Goal: Share content: Share content

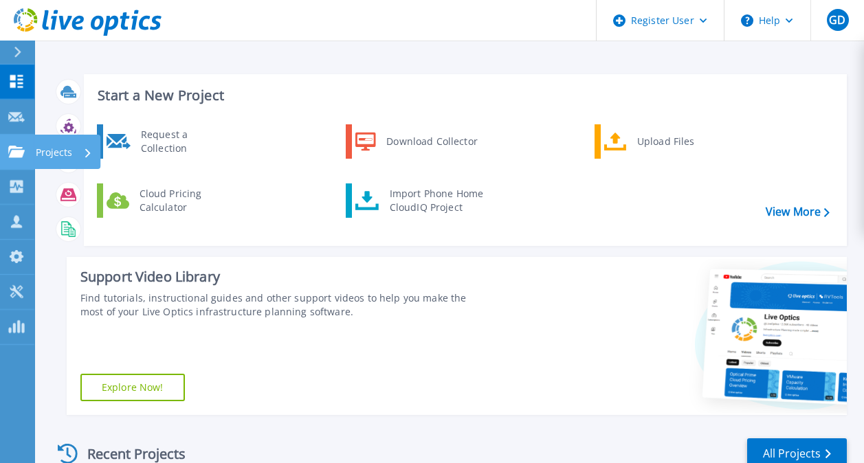
click at [19, 159] on link "Projects Projects" at bounding box center [17, 152] width 34 height 35
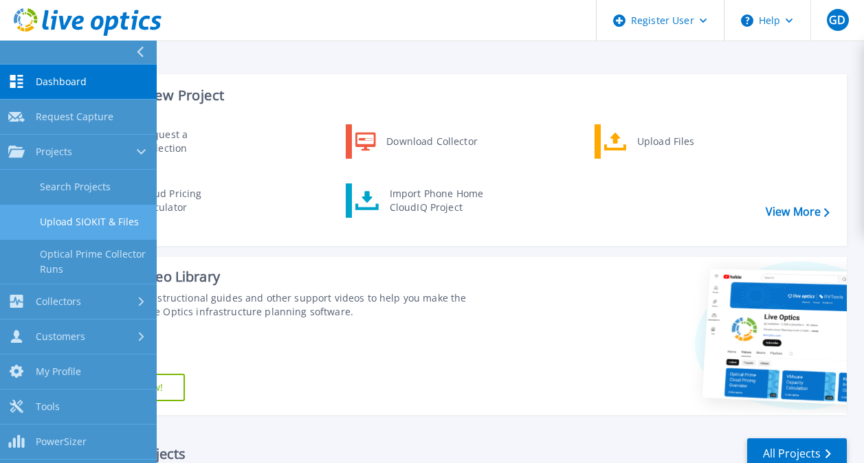
click at [88, 232] on link "Upload SIOKIT & Files" at bounding box center [78, 222] width 157 height 35
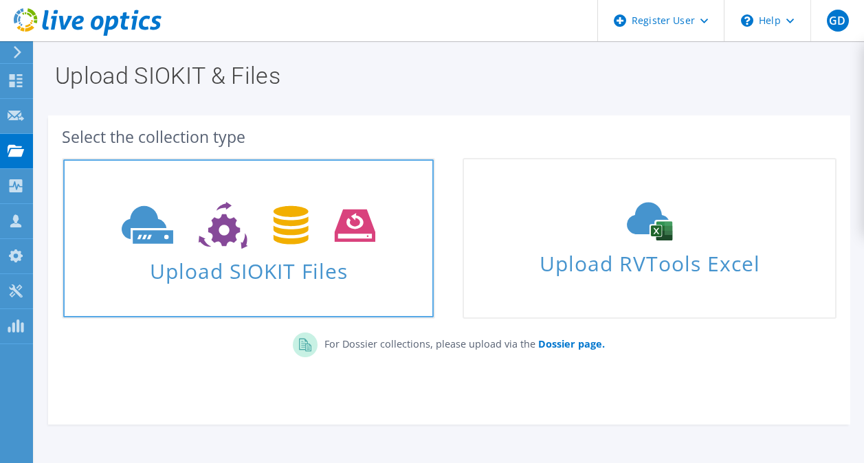
click at [200, 256] on span "Upload SIOKIT Files" at bounding box center [248, 267] width 371 height 30
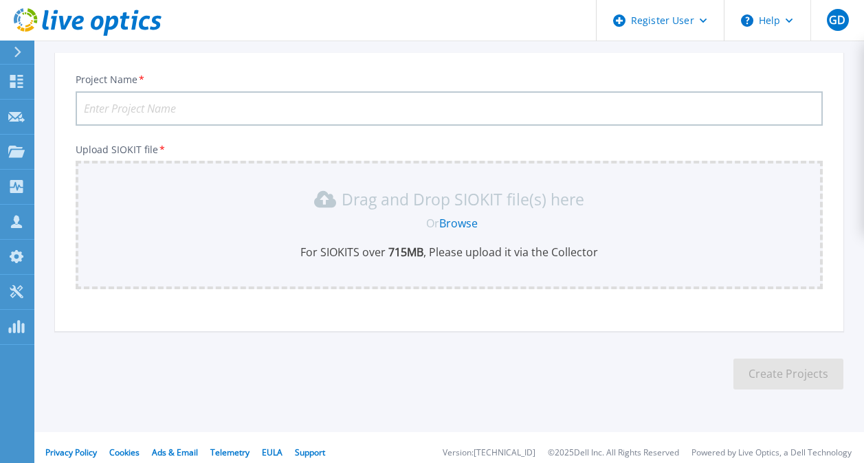
scroll to position [84, 0]
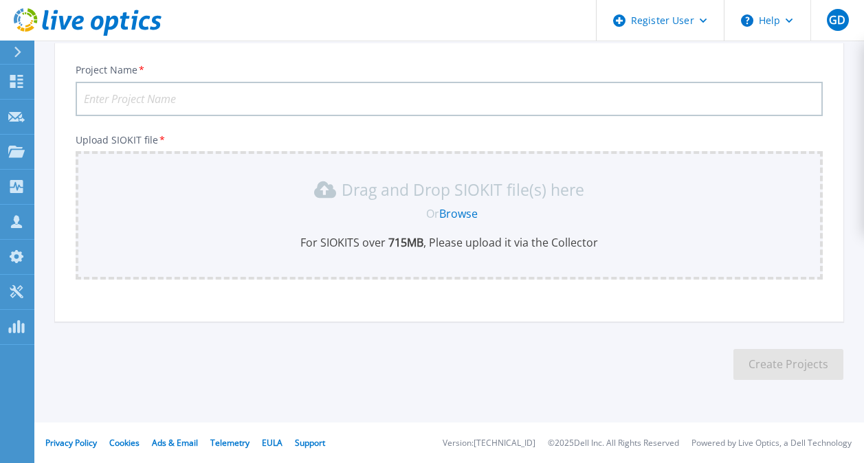
click at [154, 101] on input "Project Name *" at bounding box center [449, 99] width 747 height 34
type input "nodelink"
click at [455, 211] on link "Browse" at bounding box center [458, 213] width 39 height 15
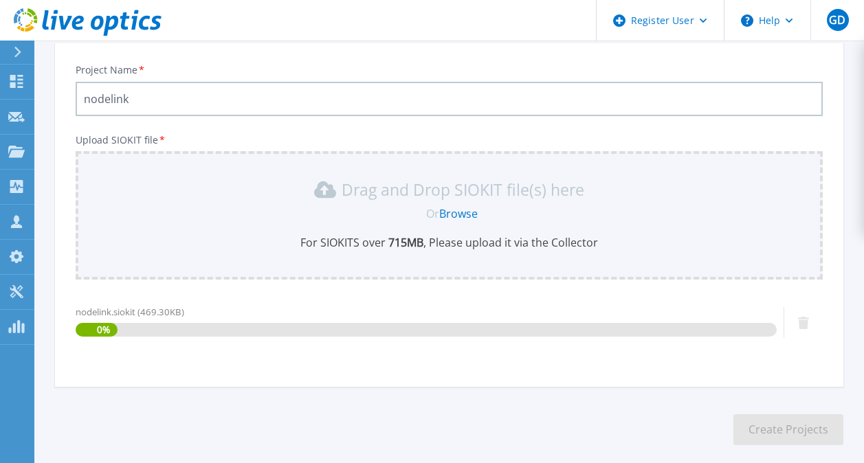
scroll to position [149, 0]
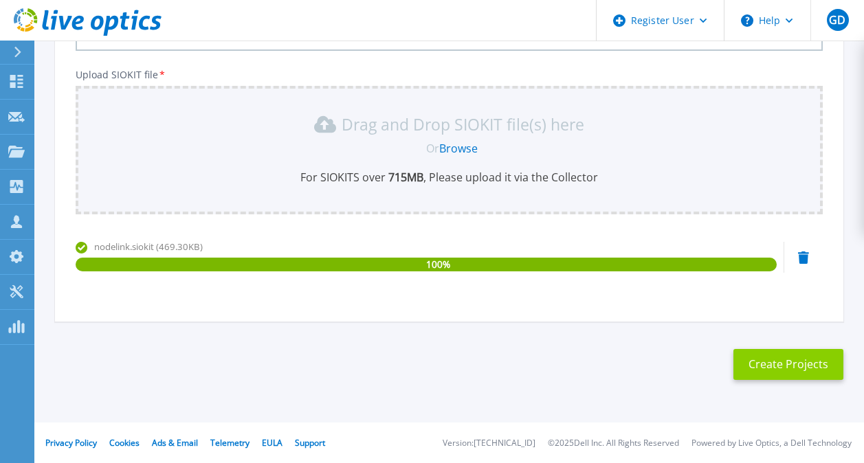
click at [782, 364] on button "Create Projects" at bounding box center [789, 364] width 110 height 31
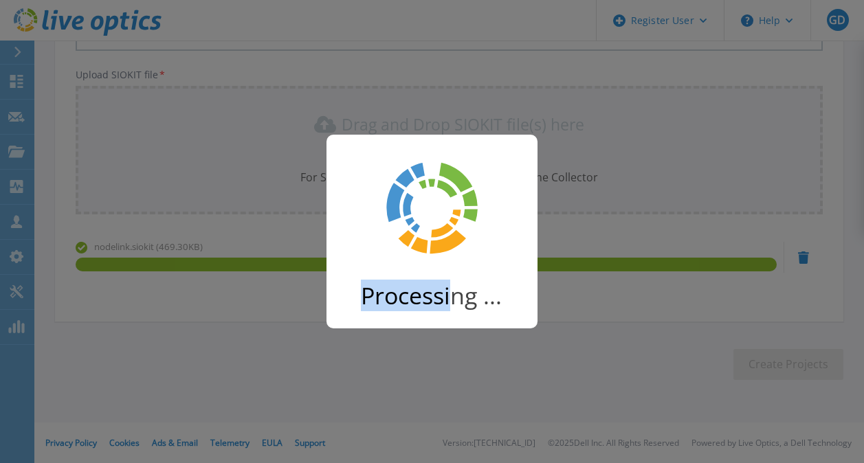
drag, startPoint x: 369, startPoint y: 296, endPoint x: 510, endPoint y: 304, distance: 140.5
click at [510, 304] on h2 "Processing ..." at bounding box center [449, 296] width 177 height 27
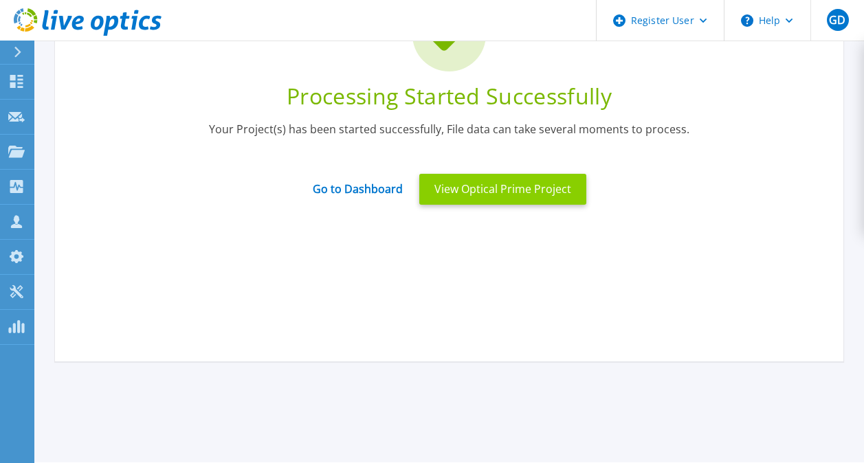
click at [461, 190] on button "View Optical Prime Project" at bounding box center [502, 189] width 167 height 31
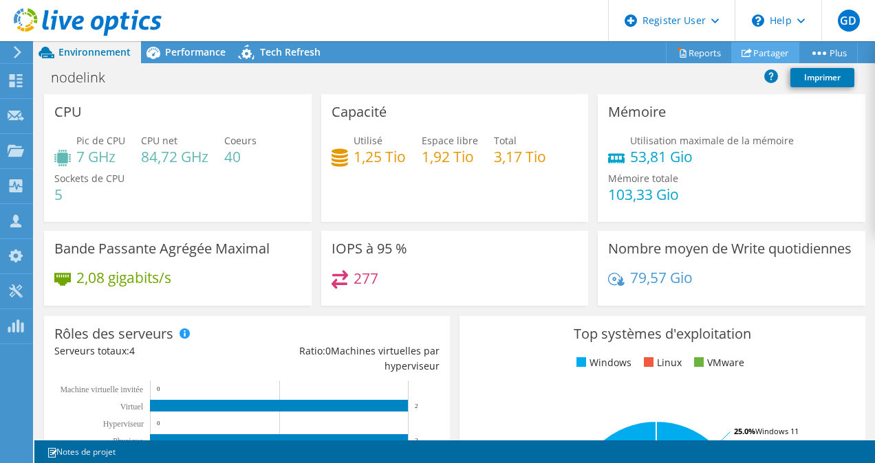
click at [771, 57] on link "Partager" at bounding box center [765, 52] width 68 height 21
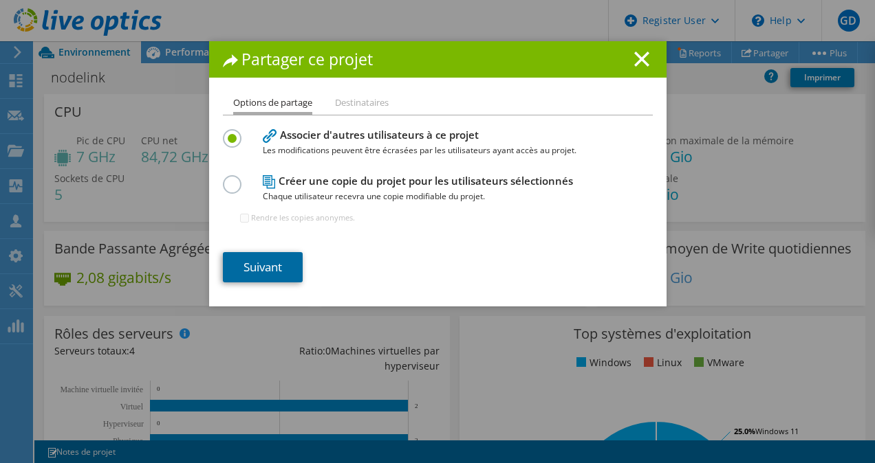
click at [262, 265] on link "Suivant" at bounding box center [263, 267] width 80 height 30
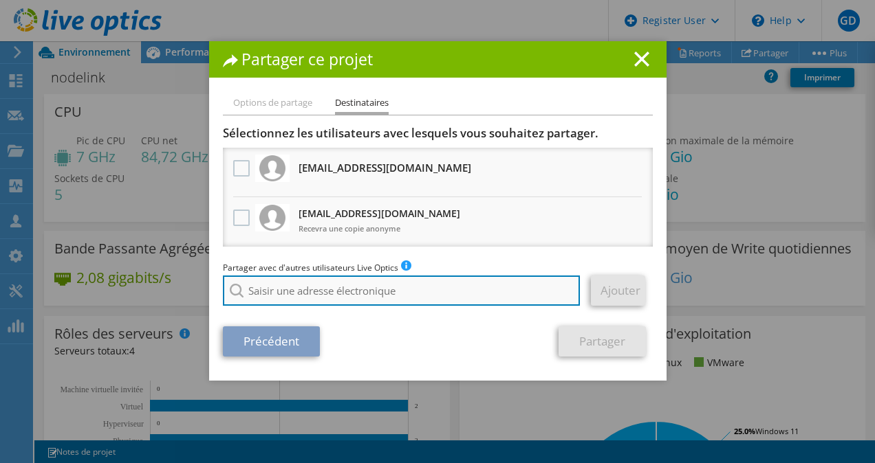
click at [301, 287] on input "search" at bounding box center [402, 291] width 358 height 30
paste input "lpreux@nodelink.fr"
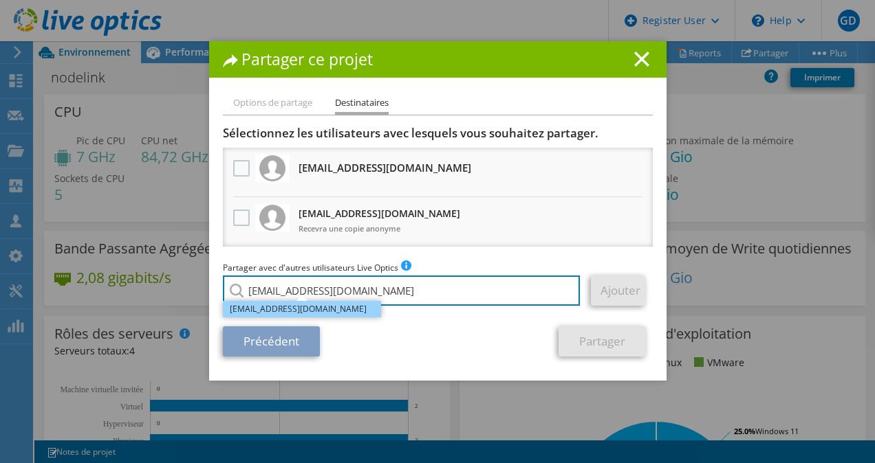
type input "lpreux@nodelink.fr"
click at [338, 314] on li "lpreux@nodelink.fr" at bounding box center [302, 309] width 158 height 17
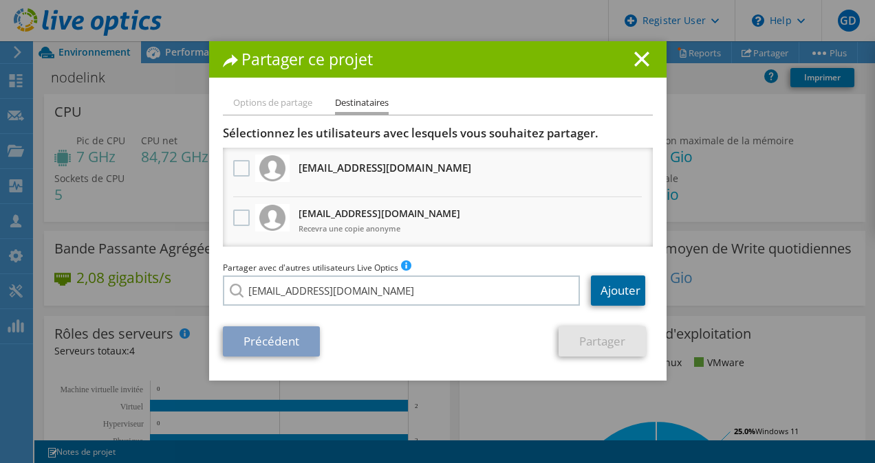
click at [620, 278] on link "Ajouter" at bounding box center [618, 291] width 54 height 30
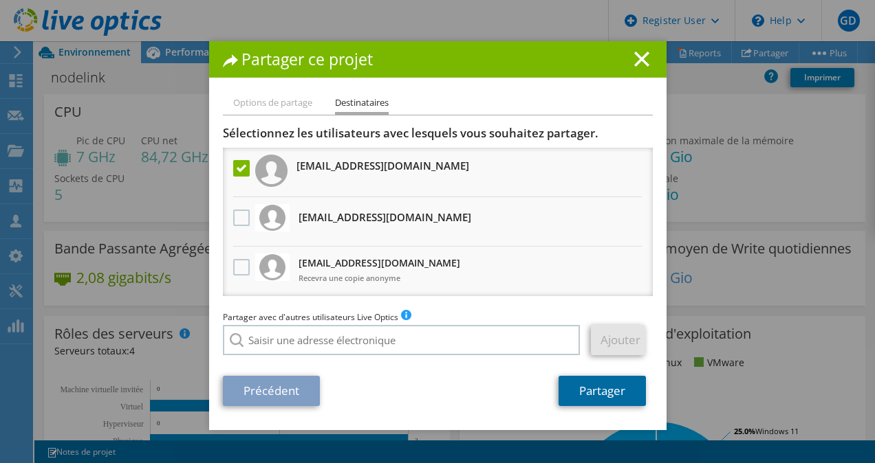
click at [582, 402] on link "Partager" at bounding box center [601, 391] width 87 height 30
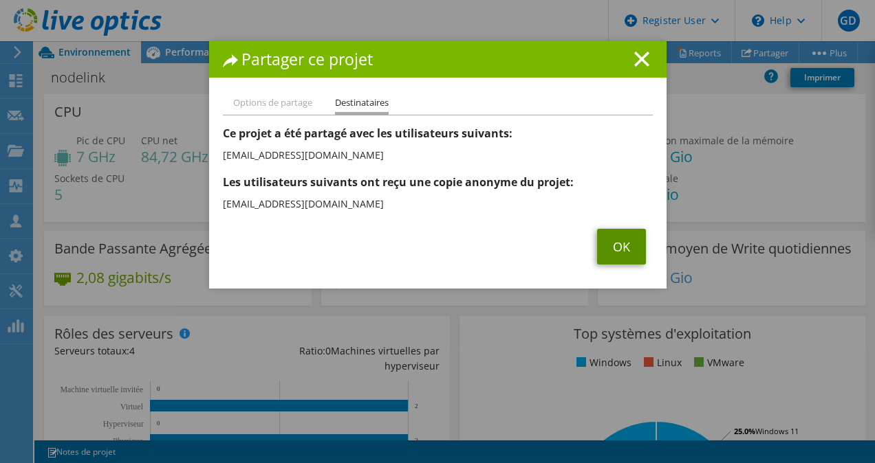
click at [610, 238] on link "OK" at bounding box center [621, 247] width 49 height 36
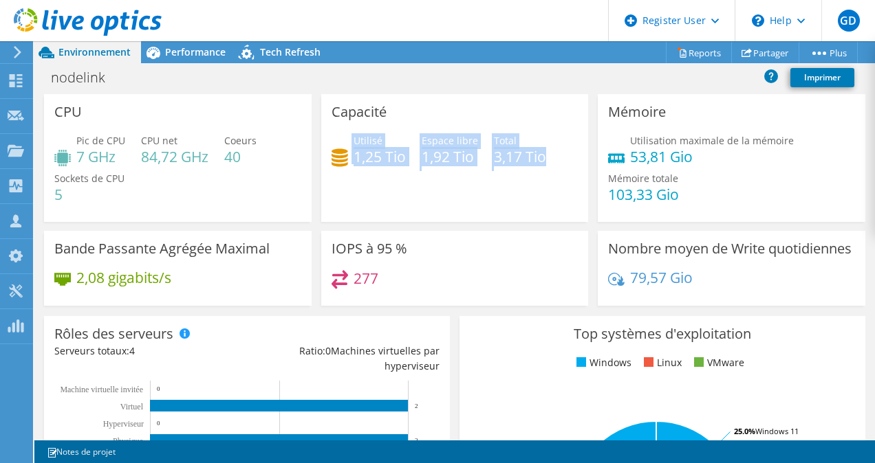
drag, startPoint x: 344, startPoint y: 147, endPoint x: 559, endPoint y: 156, distance: 215.4
click at [559, 156] on div "Utilisé 1,25 Tio Espace libre 1,92 Tio Total 3,17 Tio" at bounding box center [454, 155] width 247 height 45
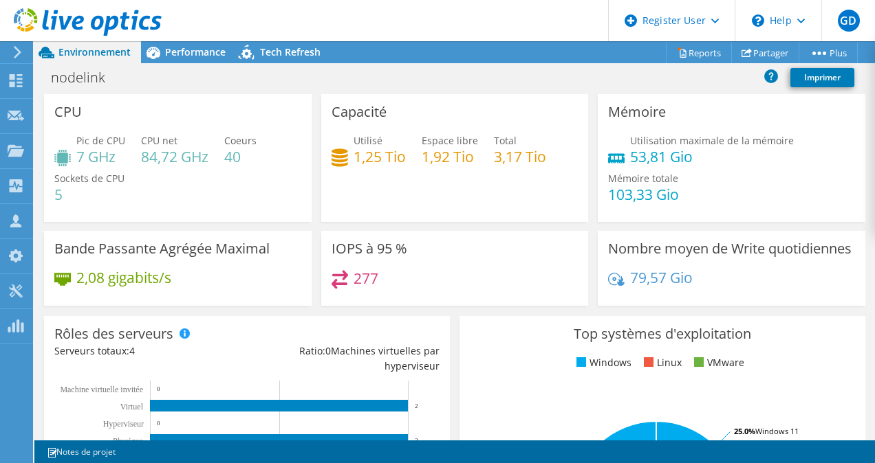
click at [558, 156] on div "Utilisé 1,25 Tio Espace libre 1,92 Tio Total 3,17 Tio" at bounding box center [454, 155] width 247 height 45
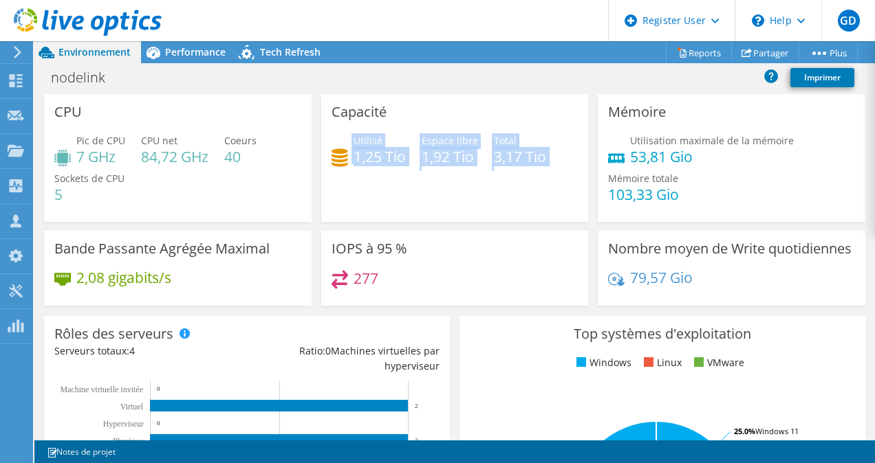
drag, startPoint x: 558, startPoint y: 156, endPoint x: 322, endPoint y: 155, distance: 235.9
click at [322, 155] on div "Capacité Utilisé 1,25 Tio Espace libre 1,92 Tio Total 3,17 Tio" at bounding box center [454, 158] width 267 height 128
click at [360, 168] on div "Utilisé 1,25 Tio Espace libre 1,92 Tio Total 3,17 Tio" at bounding box center [454, 155] width 247 height 45
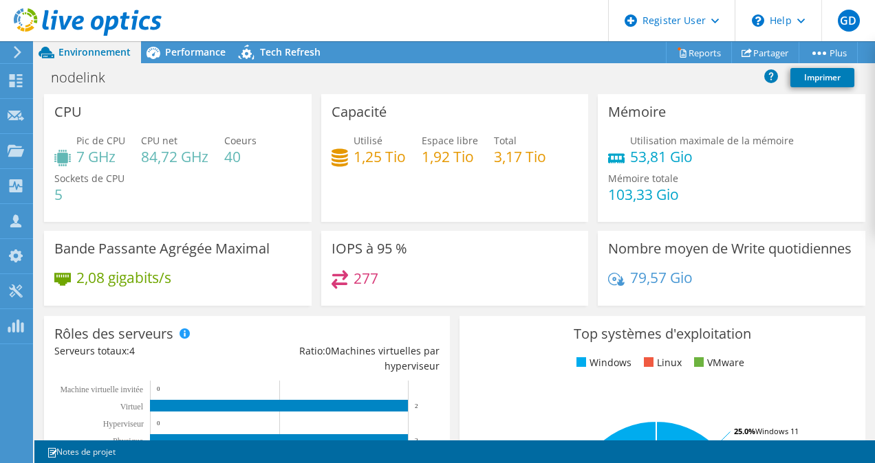
click at [340, 144] on div "Utilisé 1,25 Tio" at bounding box center [368, 148] width 74 height 31
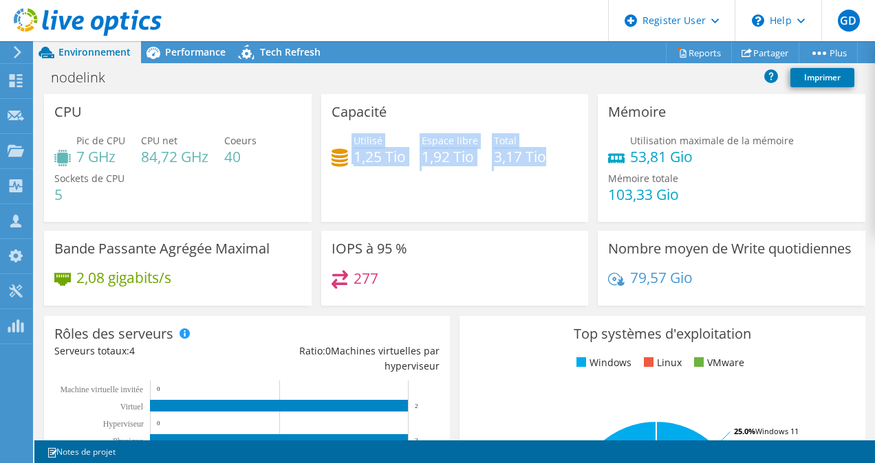
drag, startPoint x: 340, startPoint y: 144, endPoint x: 556, endPoint y: 147, distance: 215.9
click at [556, 147] on div "Utilisé 1,25 Tio Espace libre 1,92 Tio Total 3,17 Tio" at bounding box center [454, 155] width 247 height 45
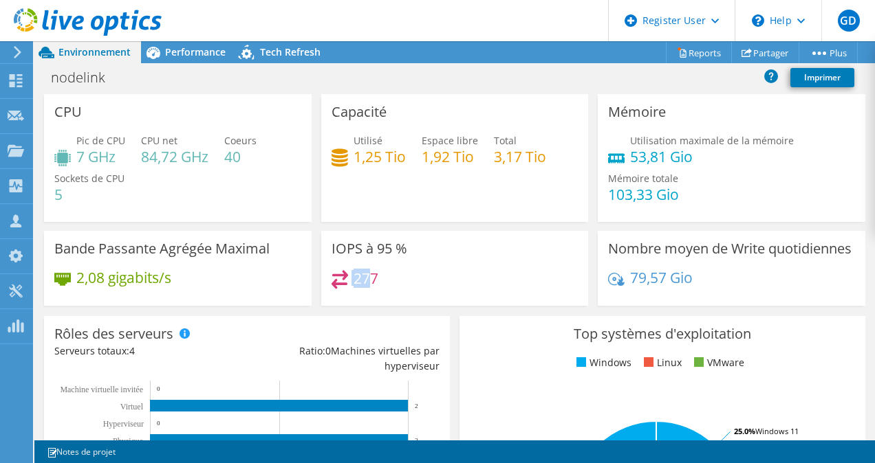
drag, startPoint x: 402, startPoint y: 239, endPoint x: 366, endPoint y: 273, distance: 50.1
click at [366, 273] on div "IOPS à 95 % 277" at bounding box center [454, 268] width 267 height 75
click at [763, 49] on link "Partager" at bounding box center [765, 52] width 68 height 21
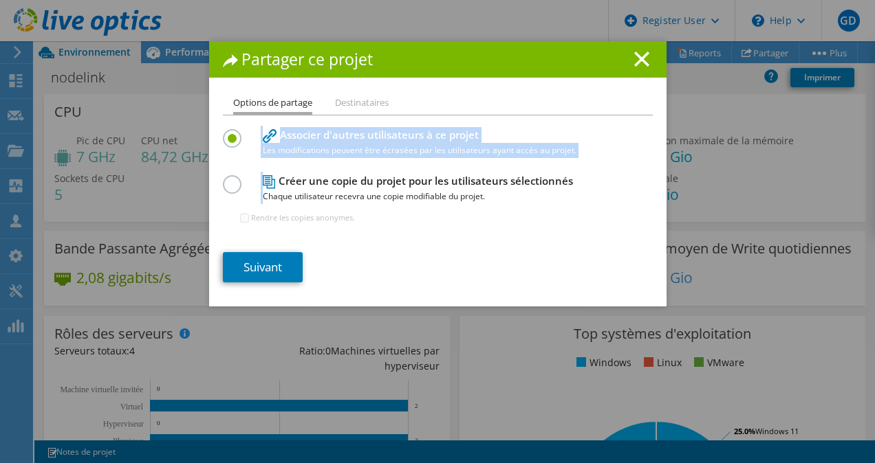
drag, startPoint x: 269, startPoint y: 182, endPoint x: 344, endPoint y: 115, distance: 100.8
click at [344, 115] on div "Options de partage Destinataires Associer d'autres utilisateurs à ce projet Les…" at bounding box center [437, 201] width 457 height 212
click at [344, 115] on ul "Options de partage Destinataires" at bounding box center [438, 105] width 430 height 20
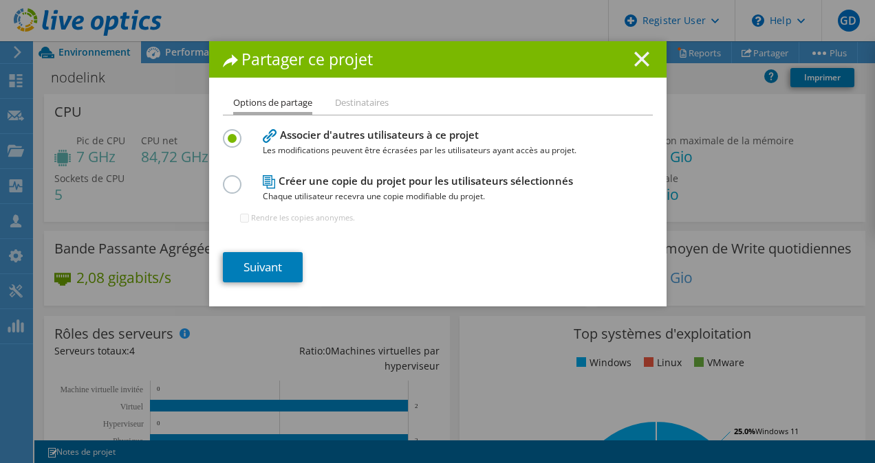
click at [635, 57] on line at bounding box center [642, 59] width 14 height 14
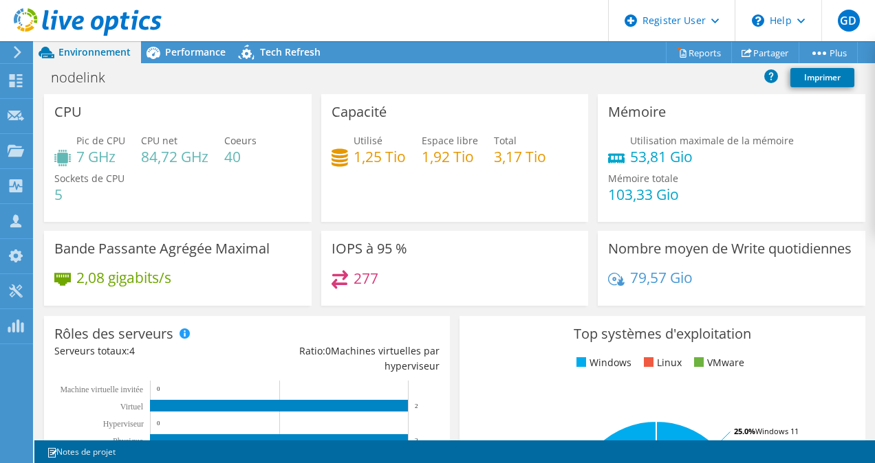
scroll to position [507, 0]
